Goal: Task Accomplishment & Management: Manage account settings

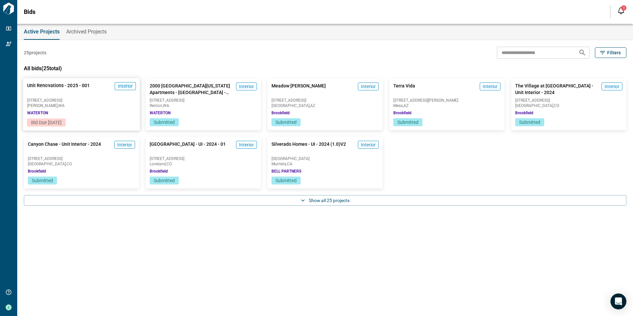
click at [44, 97] on div "Unit Renovations - 2025 - 001 Interior [STREET_ADDRESS][GEOGRAPHIC_DATA]" at bounding box center [81, 98] width 117 height 40
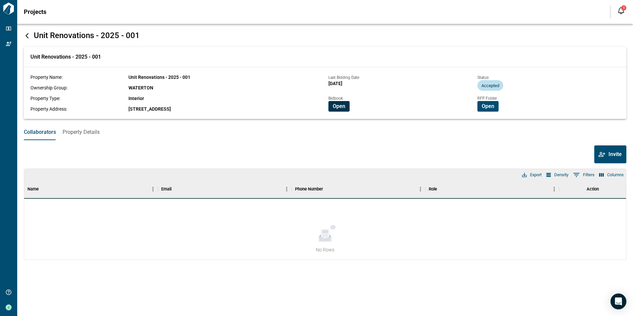
click at [342, 107] on span "Open" at bounding box center [339, 106] width 13 height 7
